Goal: Navigation & Orientation: Understand site structure

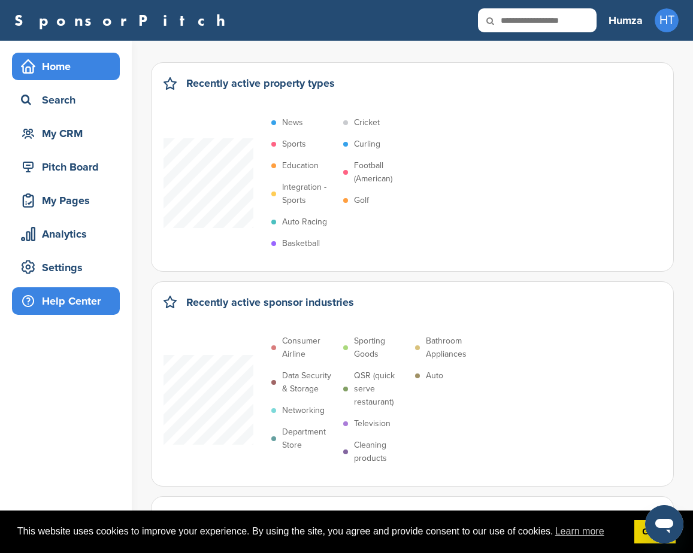
click at [80, 296] on div "Help Center" at bounding box center [69, 301] width 102 height 22
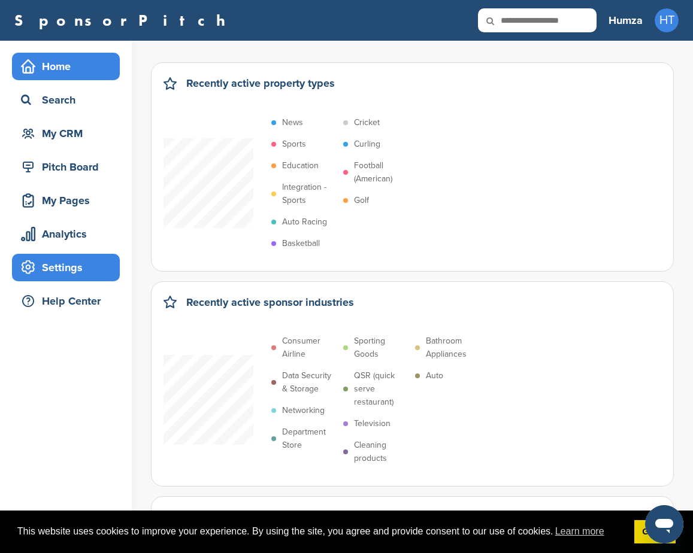
click at [66, 262] on div "Settings" at bounding box center [69, 268] width 102 height 22
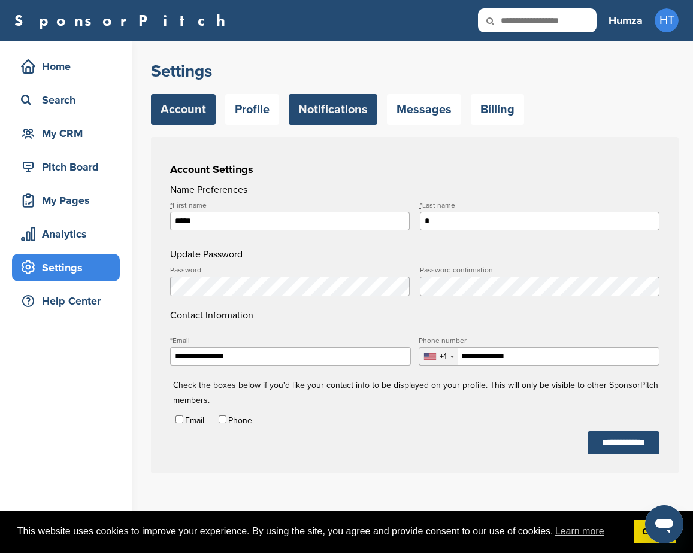
click at [327, 107] on link "Notifications" at bounding box center [333, 109] width 89 height 31
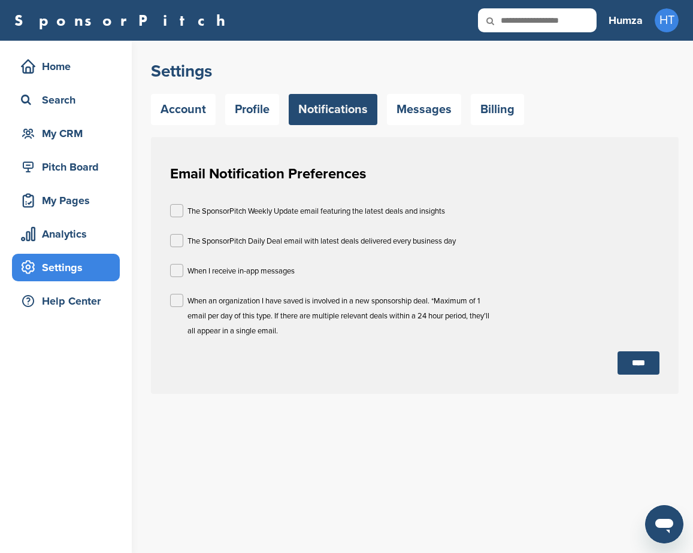
click at [259, 107] on link "Profile" at bounding box center [252, 109] width 54 height 31
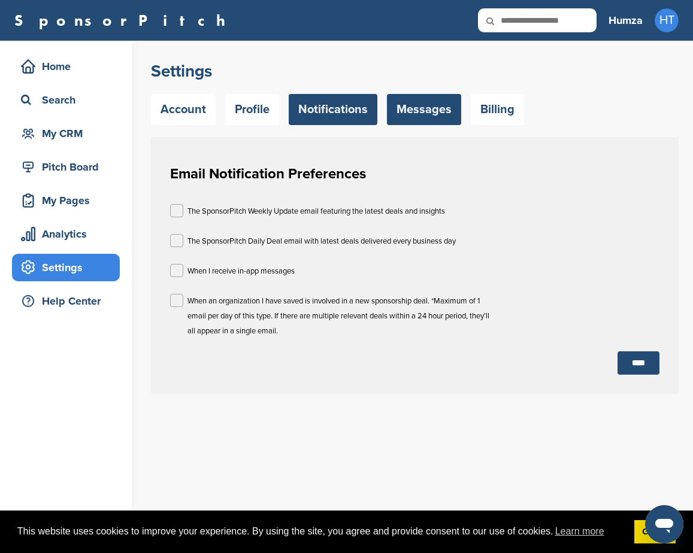
click at [458, 106] on link "Messages" at bounding box center [424, 109] width 74 height 31
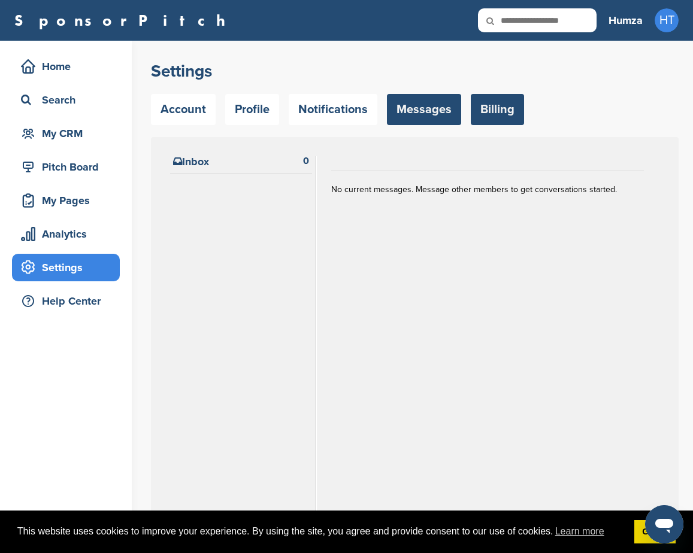
click at [517, 110] on link "Billing" at bounding box center [497, 109] width 53 height 31
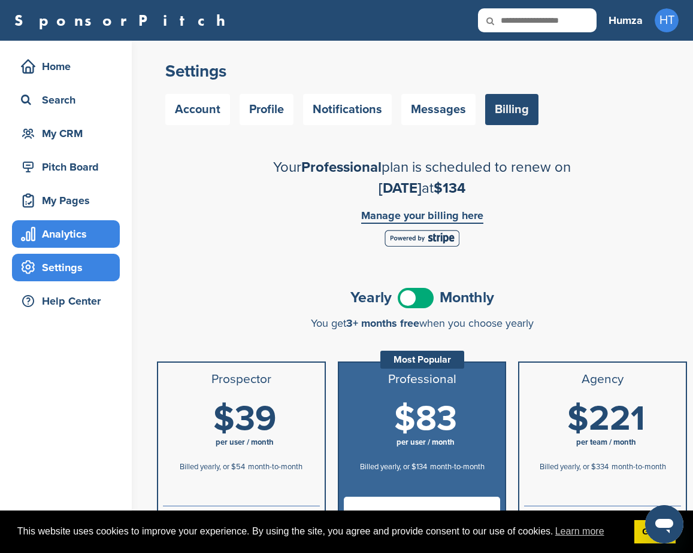
click at [92, 224] on div "Analytics" at bounding box center [69, 234] width 102 height 22
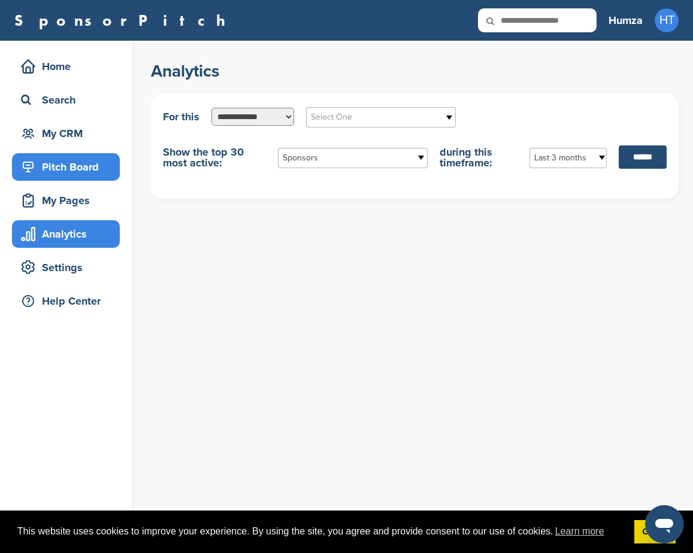
click at [71, 161] on div "Pitch Board" at bounding box center [69, 167] width 102 height 22
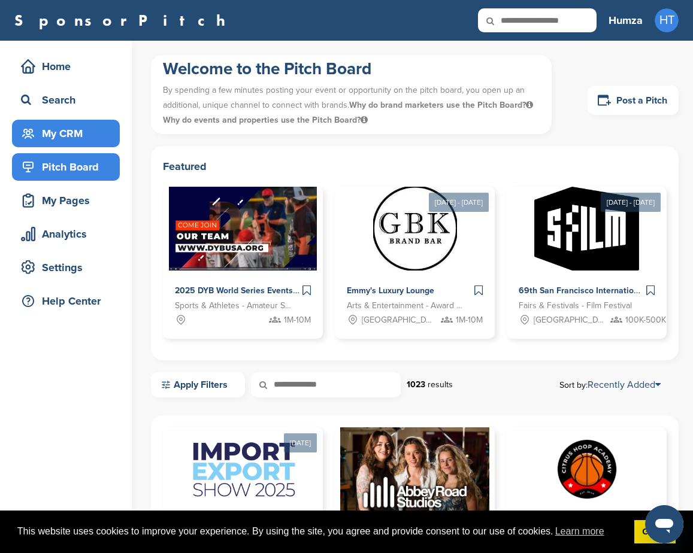
click at [56, 136] on div "My CRM" at bounding box center [69, 134] width 102 height 22
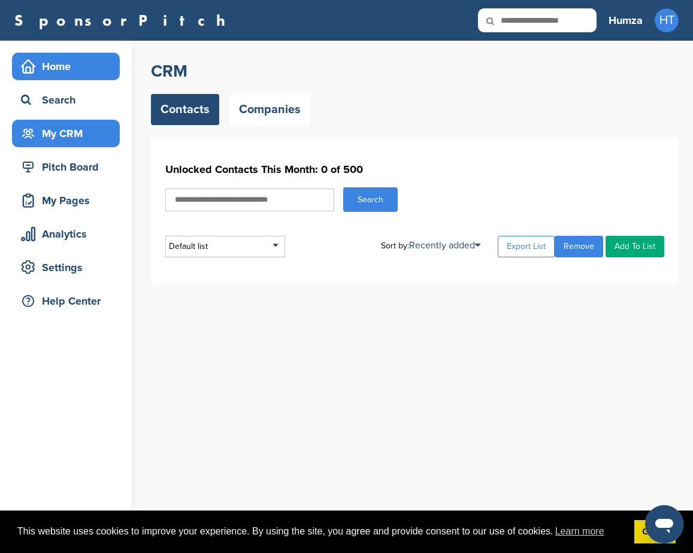
click at [63, 75] on div "Home" at bounding box center [69, 67] width 102 height 22
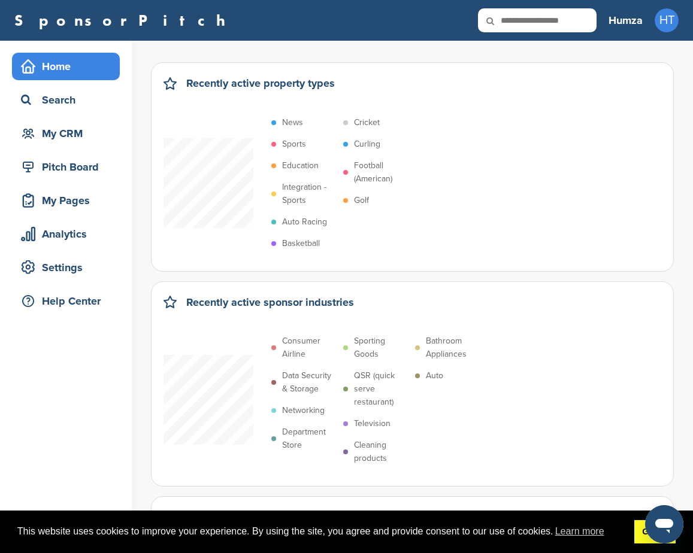
click at [640, 538] on link "Got it!" at bounding box center [654, 532] width 41 height 24
